Goal: Information Seeking & Learning: Learn about a topic

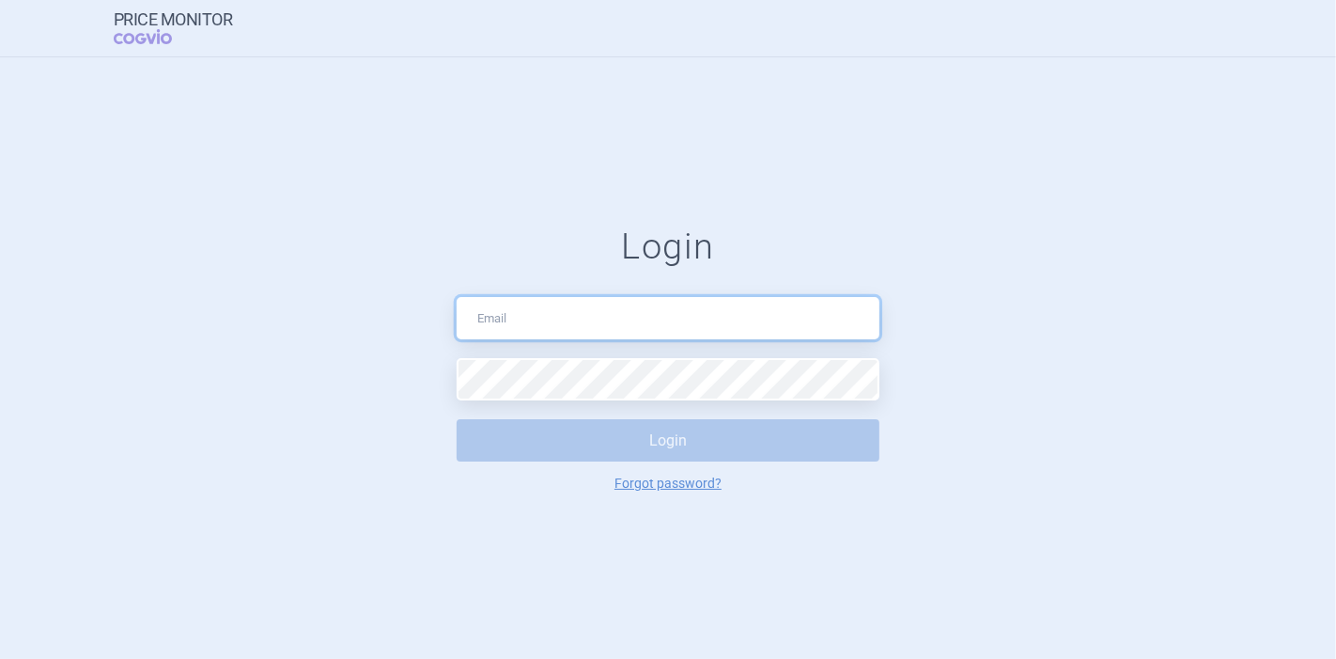
click at [524, 316] on input "text" at bounding box center [668, 318] width 423 height 42
type input "[PERSON_NAME][EMAIL_ADDRESS][DOMAIN_NAME]"
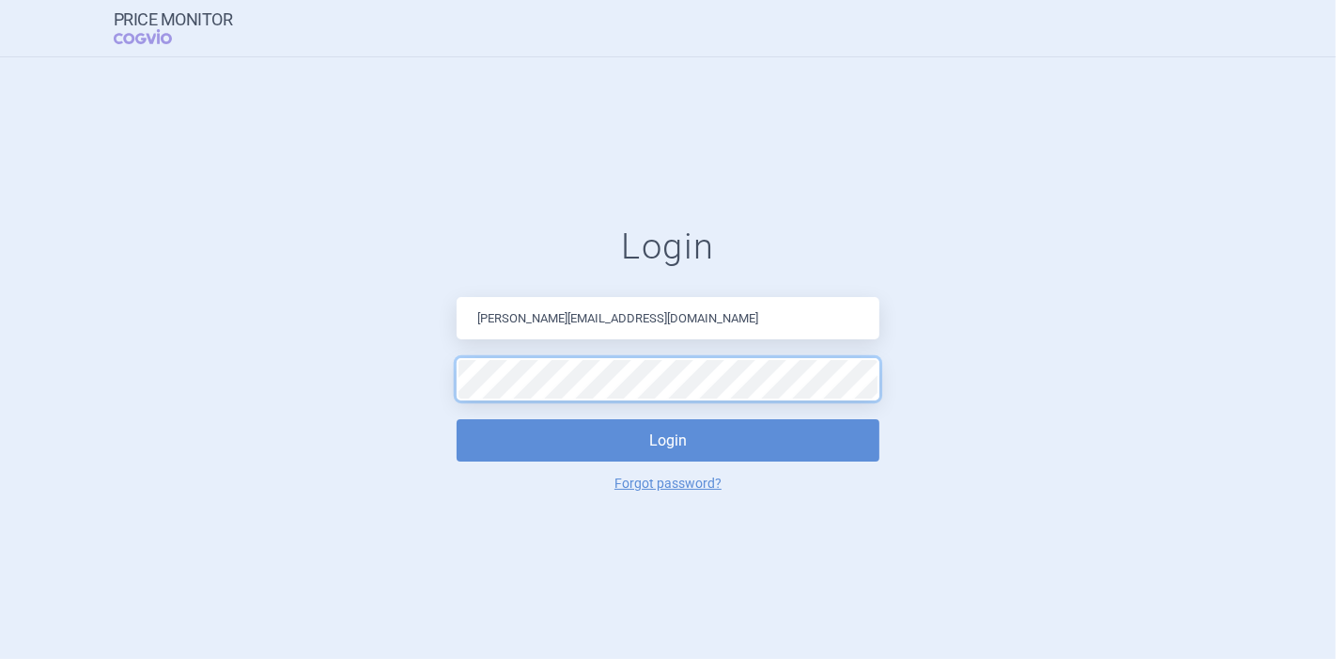
click at [457, 419] on button "Login" at bounding box center [668, 440] width 423 height 42
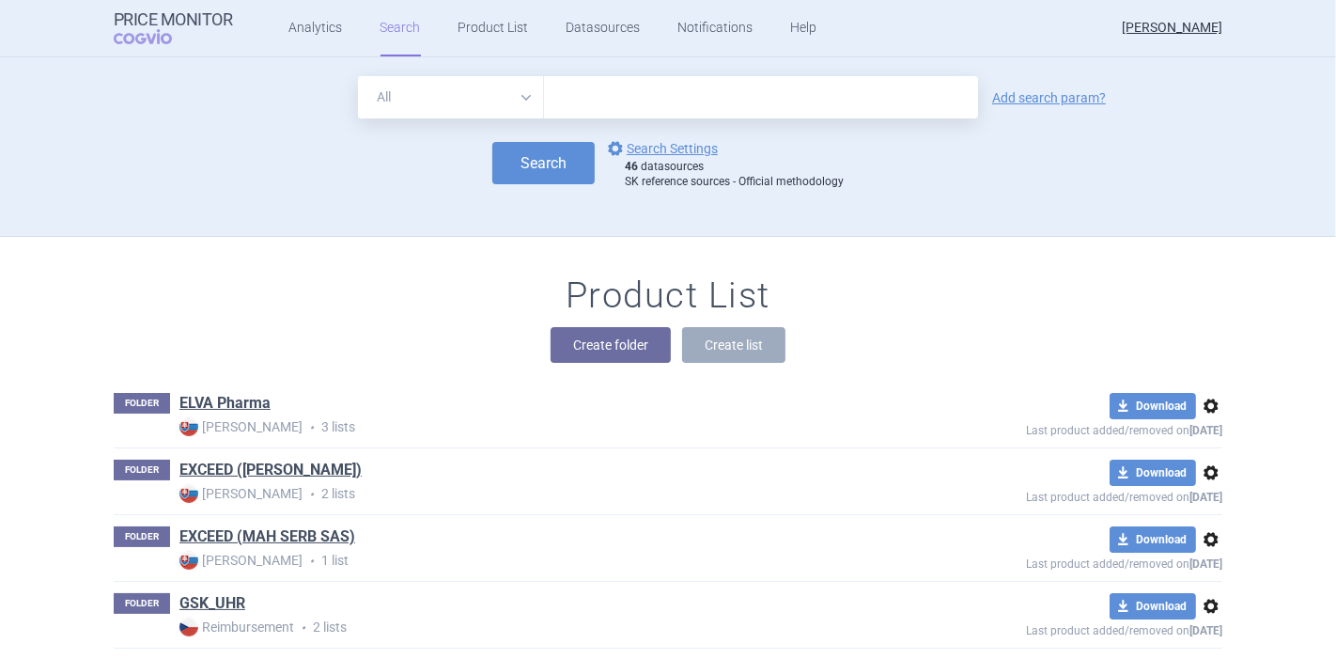
scroll to position [104, 0]
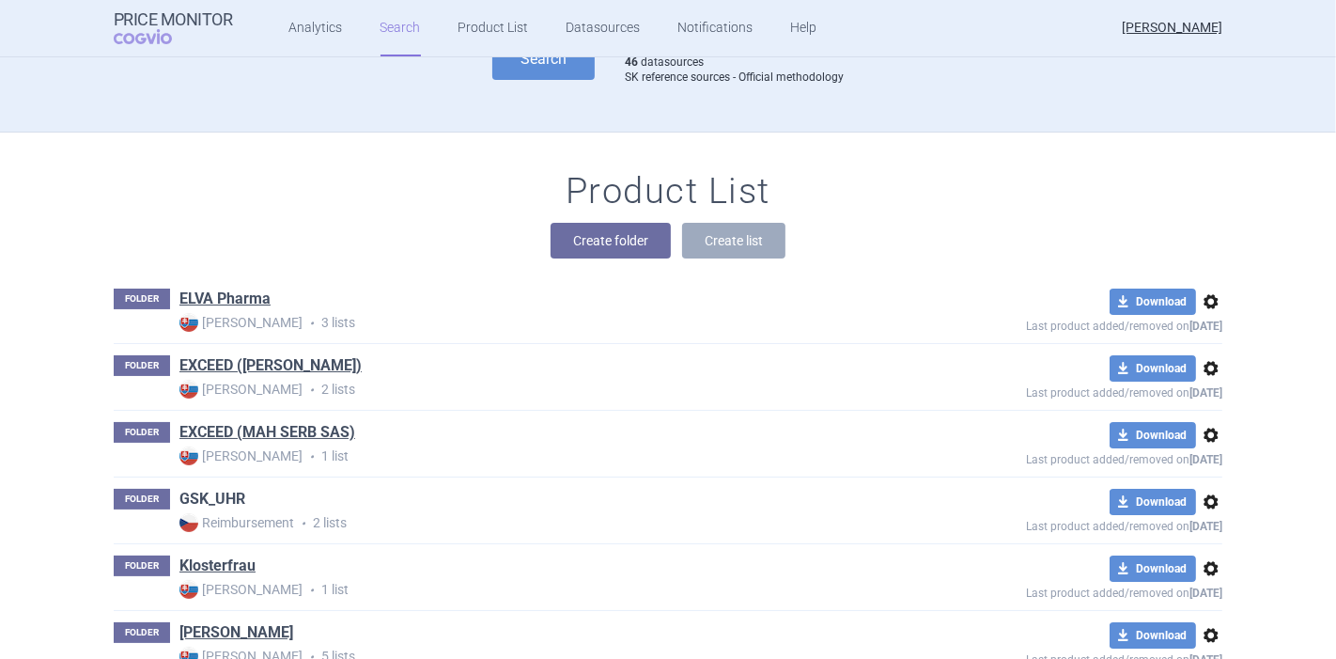
click at [227, 496] on link "GSK_UHR" at bounding box center [212, 499] width 66 height 21
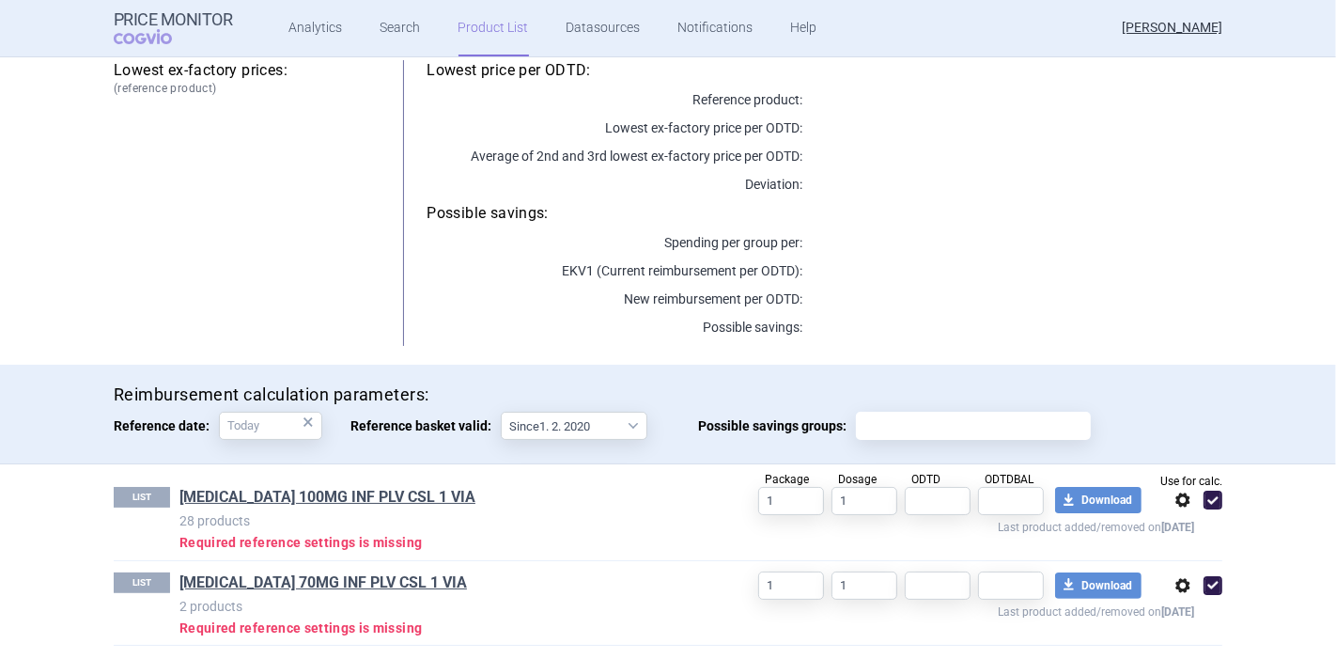
scroll to position [236, 0]
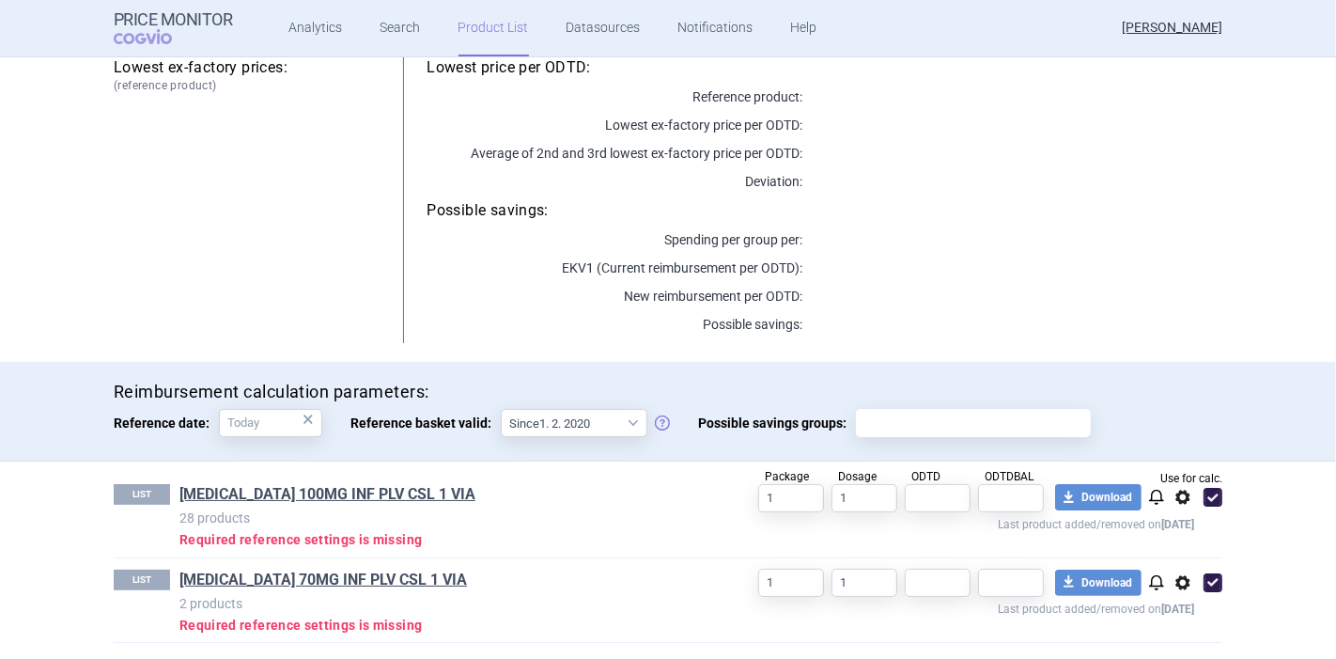
click at [311, 503] on h1 "[MEDICAL_DATA] 100MG INF PLV CSL 1 VIA" at bounding box center [439, 496] width 521 height 24
click at [312, 495] on link "[MEDICAL_DATA] 100MG INF PLV CSL 1 VIA" at bounding box center [327, 494] width 296 height 21
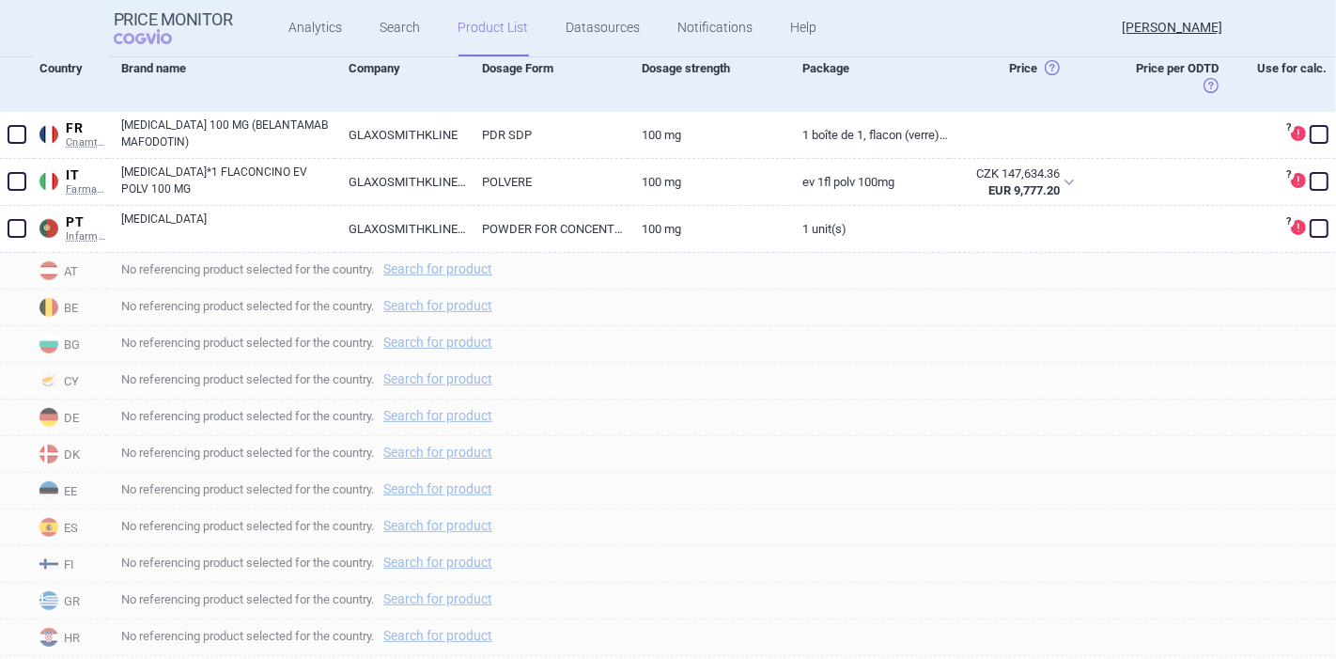
scroll to position [521, 0]
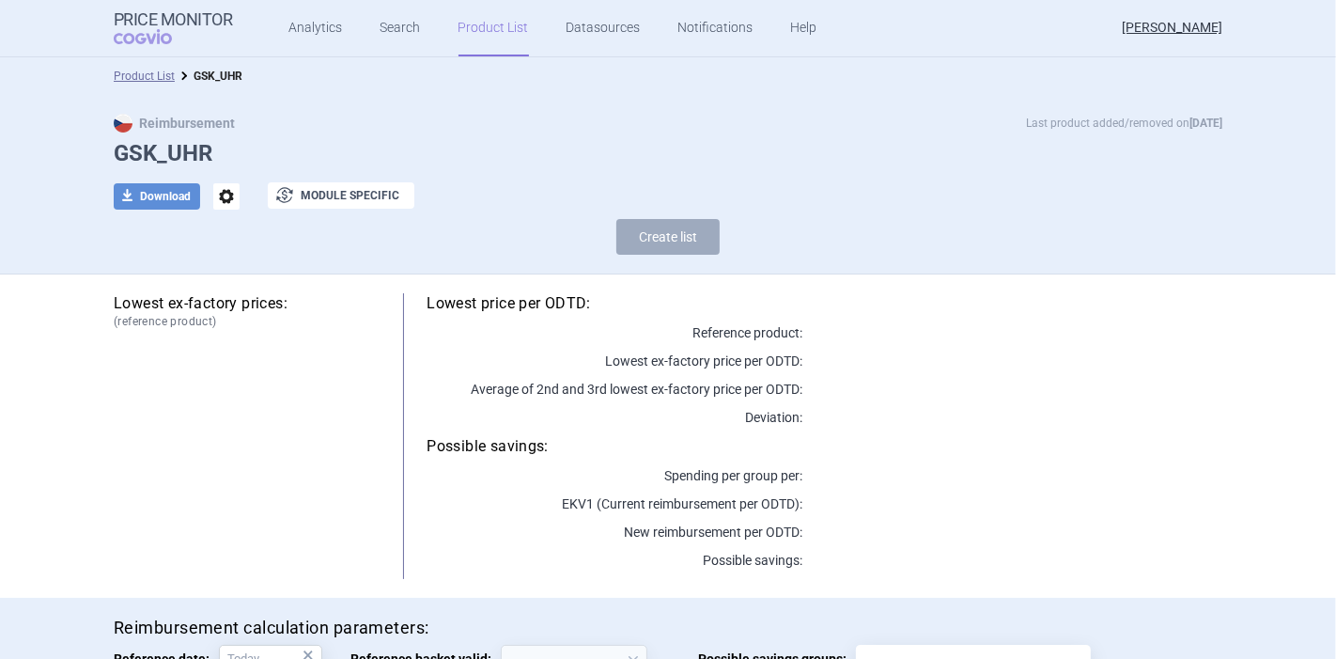
select select "[DATE]"
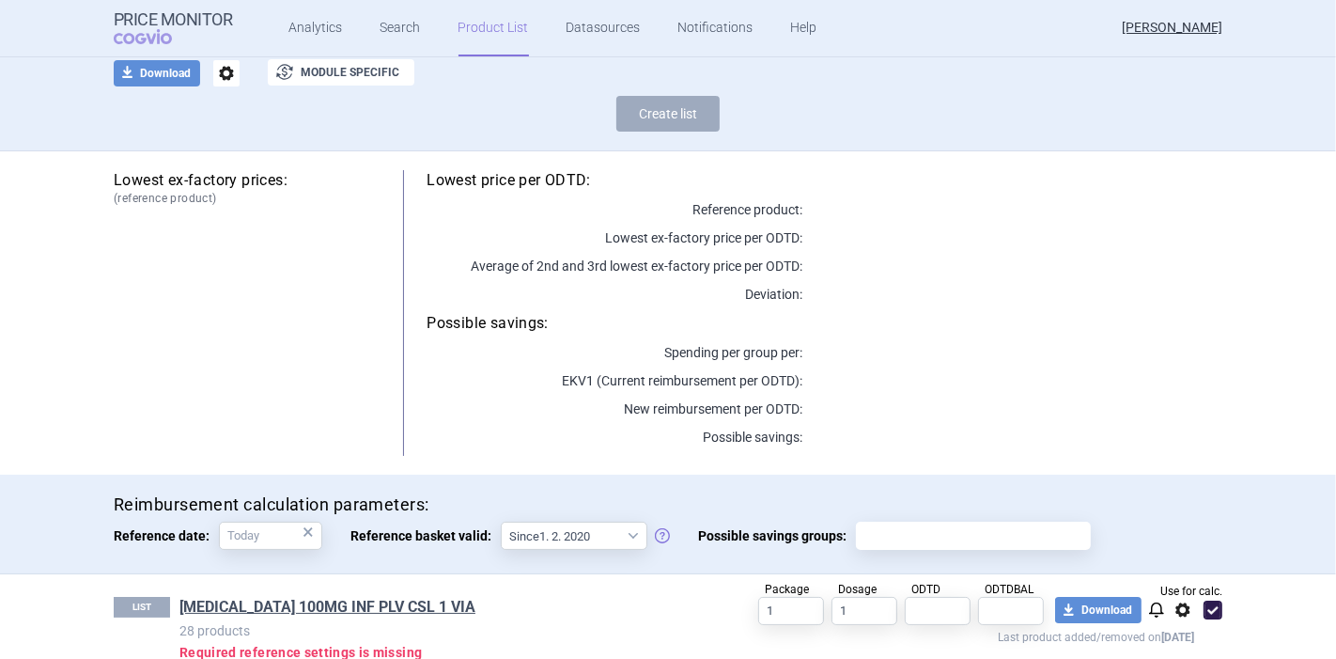
scroll to position [236, 0]
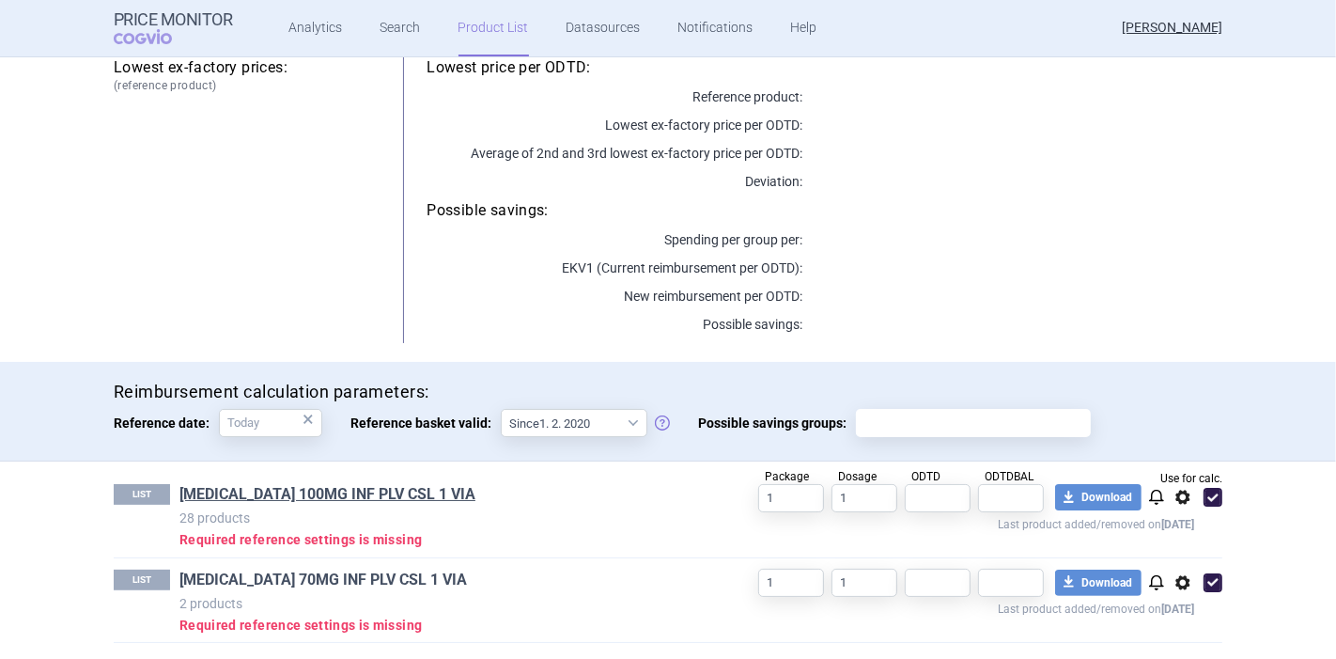
click at [301, 575] on link "[MEDICAL_DATA] 70MG INF PLV CSL 1 VIA" at bounding box center [323, 579] width 288 height 21
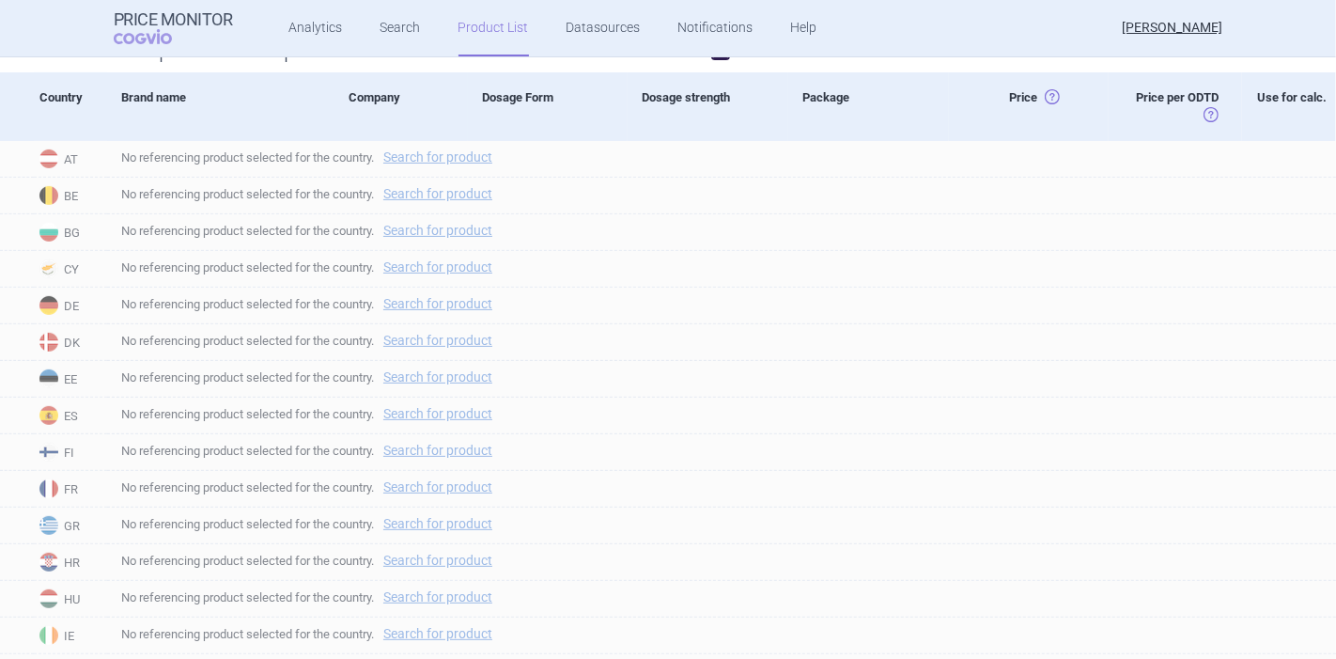
scroll to position [521, 0]
